Goal: Task Accomplishment & Management: Complete application form

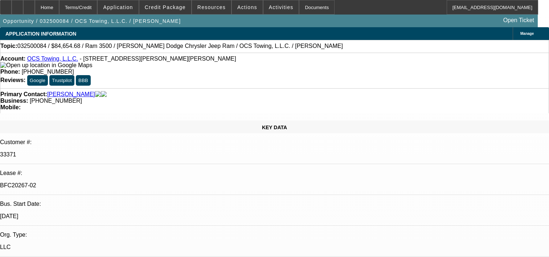
select select "0"
select select "2"
select select "0.1"
select select "4"
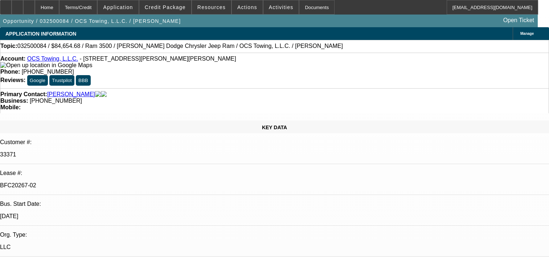
select select "0"
select select "2"
select select "0.1"
select select "4"
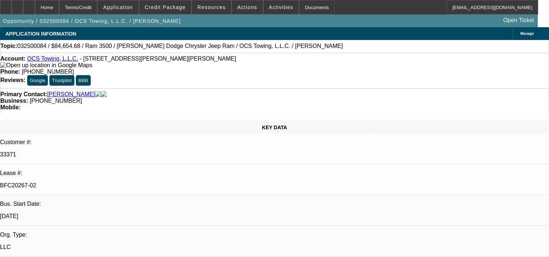
select select "0"
select select "2"
select select "0.1"
select select "4"
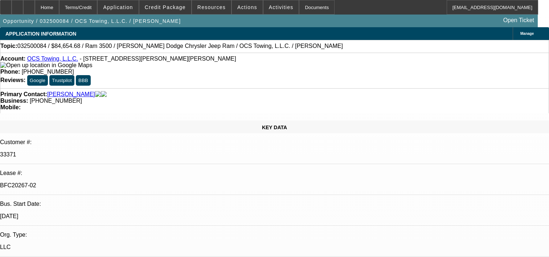
select select "0"
select select "2"
select select "0.1"
select select "4"
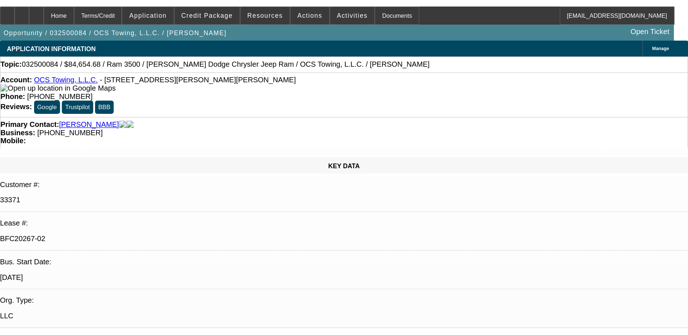
scroll to position [1559, 0]
